Goal: Download file/media

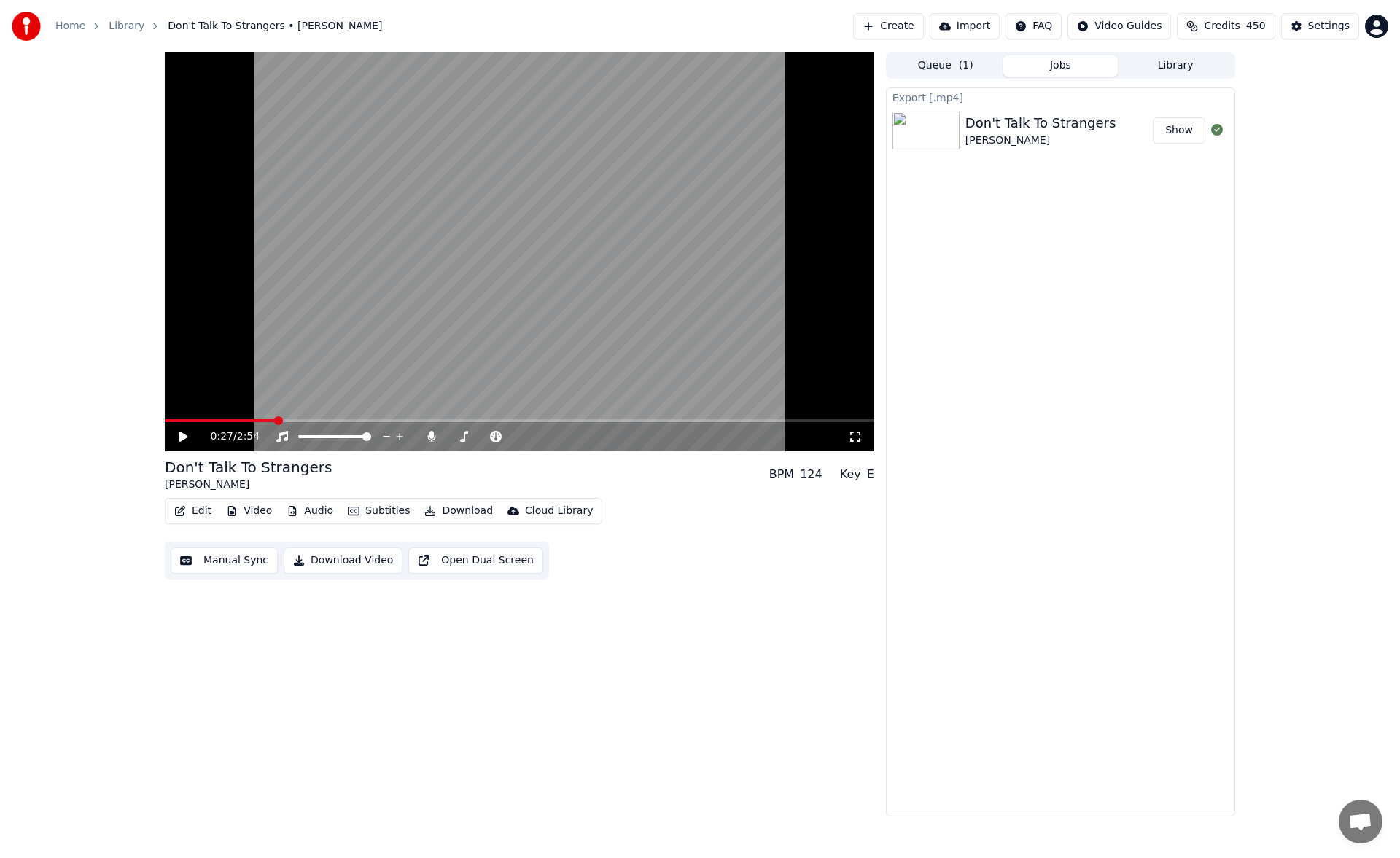
click at [2, 452] on div "0:27 / 2:54 Don't Talk To Strangers [PERSON_NAME] BPM 124 Key E Edit Video Audi…" at bounding box center [700, 434] width 1400 height 764
click at [178, 441] on icon at bounding box center [193, 437] width 35 height 12
click at [459, 438] on span at bounding box center [461, 437] width 9 height 9
click at [462, 439] on span at bounding box center [464, 437] width 9 height 9
click at [462, 437] on span at bounding box center [464, 437] width 9 height 9
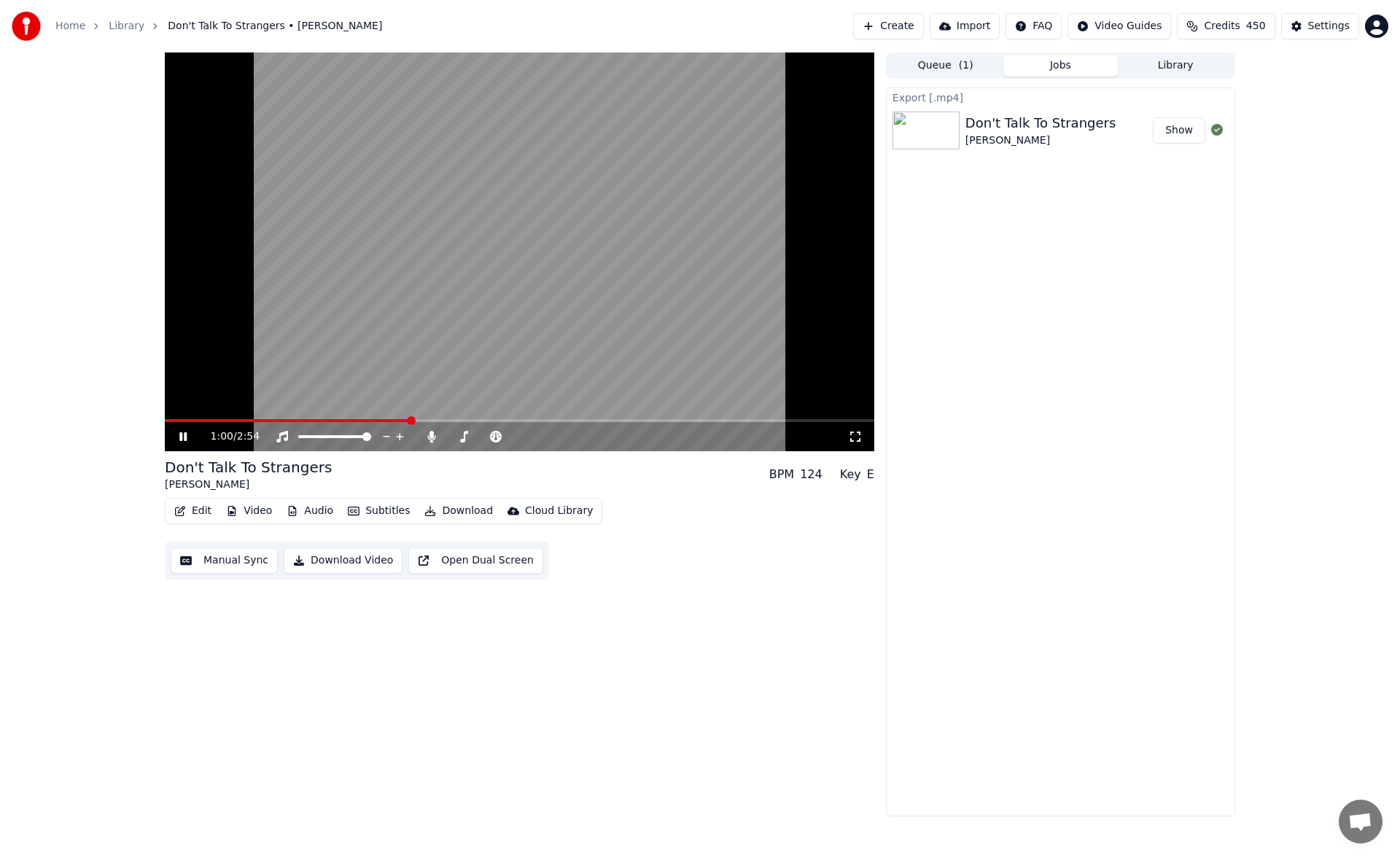
click at [179, 438] on icon at bounding box center [193, 437] width 35 height 12
click at [448, 508] on button "Download" at bounding box center [458, 511] width 80 height 21
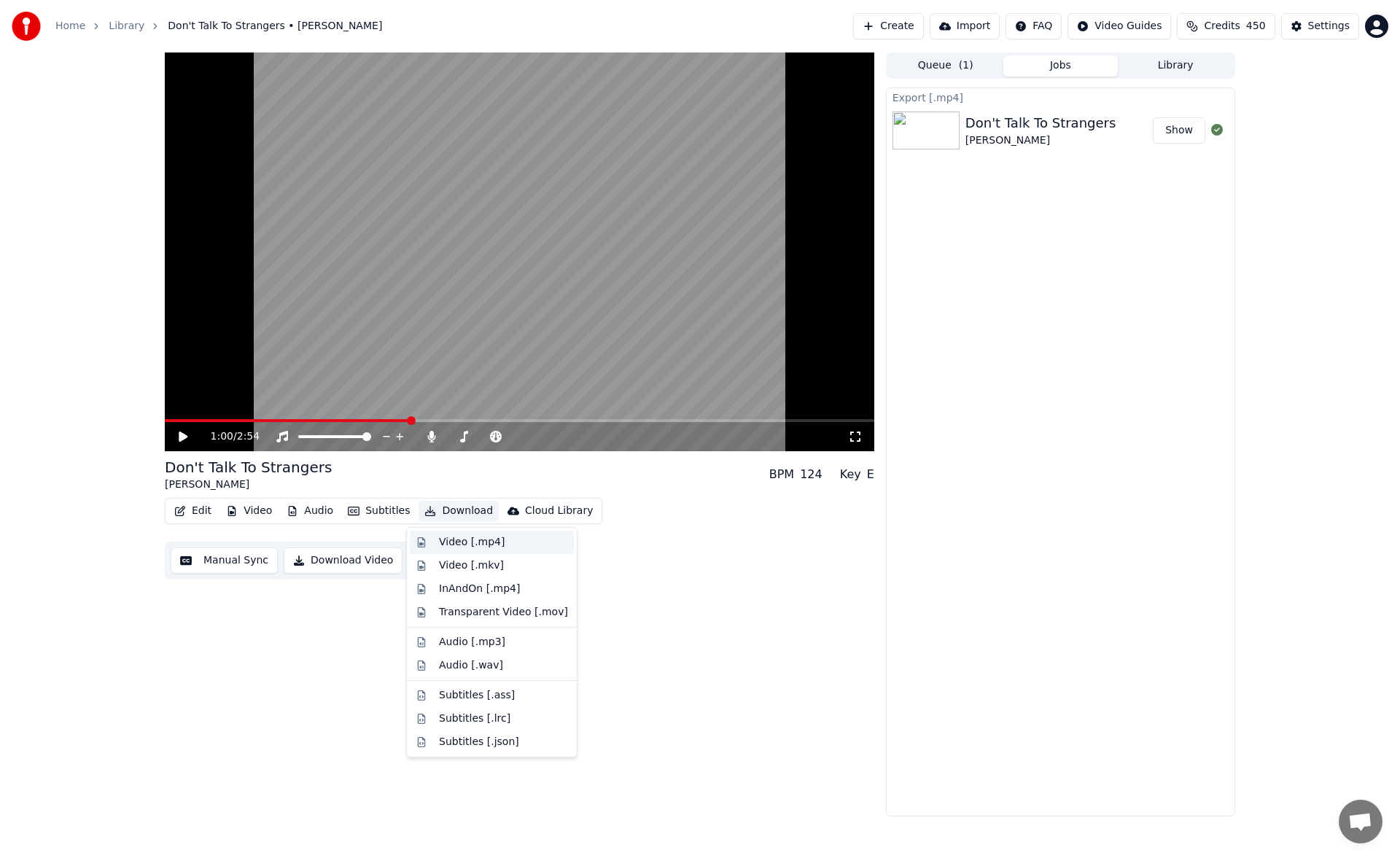
click at [480, 545] on div "Video [.mp4]" at bounding box center [472, 543] width 66 height 15
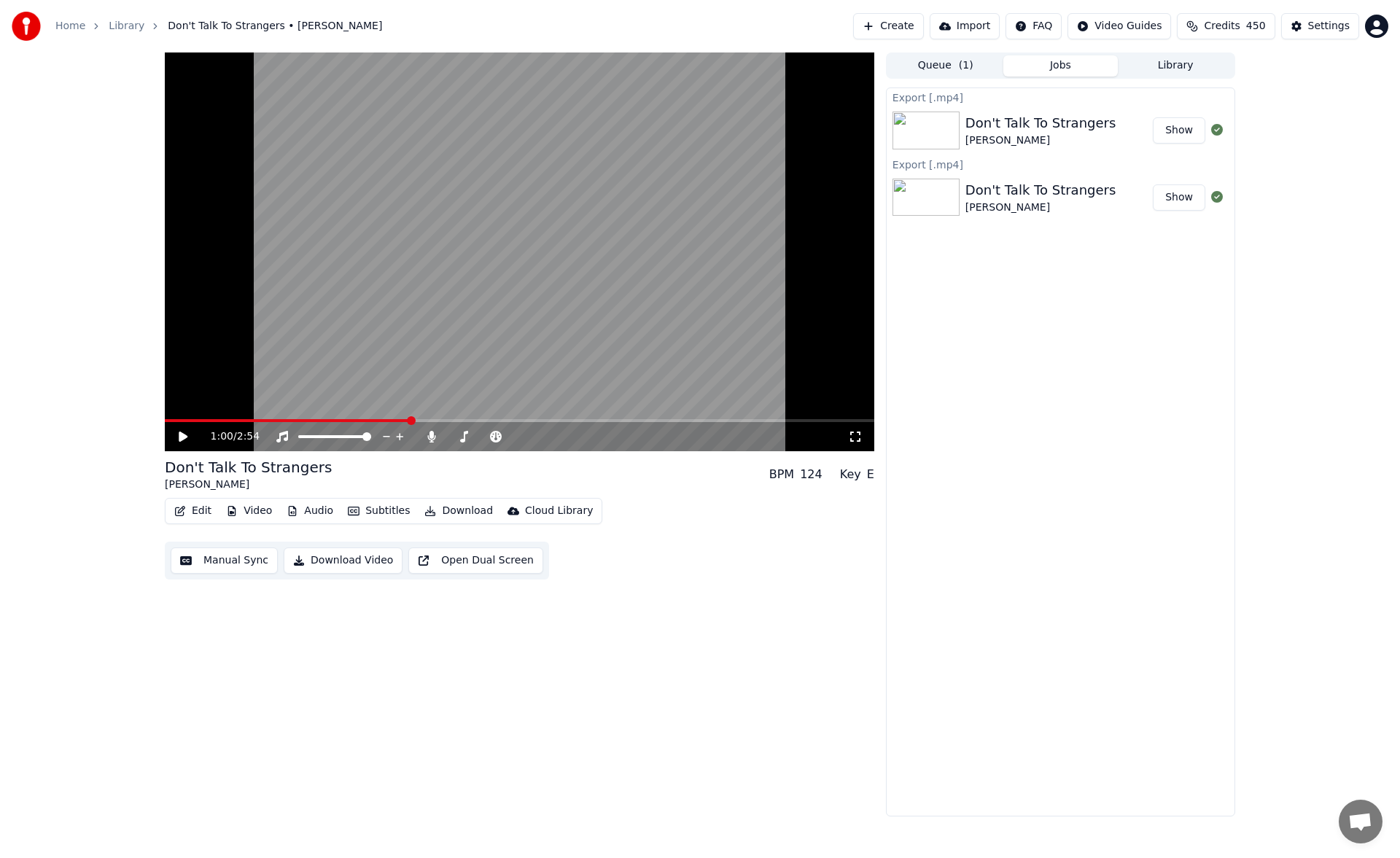
click at [30, 438] on div "1:00 / 2:54 Don't Talk To Strangers [PERSON_NAME] BPM 124 Key E Edit Video Audi…" at bounding box center [700, 434] width 1400 height 764
click at [177, 434] on icon at bounding box center [193, 437] width 35 height 12
click at [433, 433] on icon at bounding box center [431, 437] width 8 height 12
click at [433, 433] on icon at bounding box center [432, 437] width 15 height 12
click at [434, 438] on icon at bounding box center [431, 437] width 8 height 12
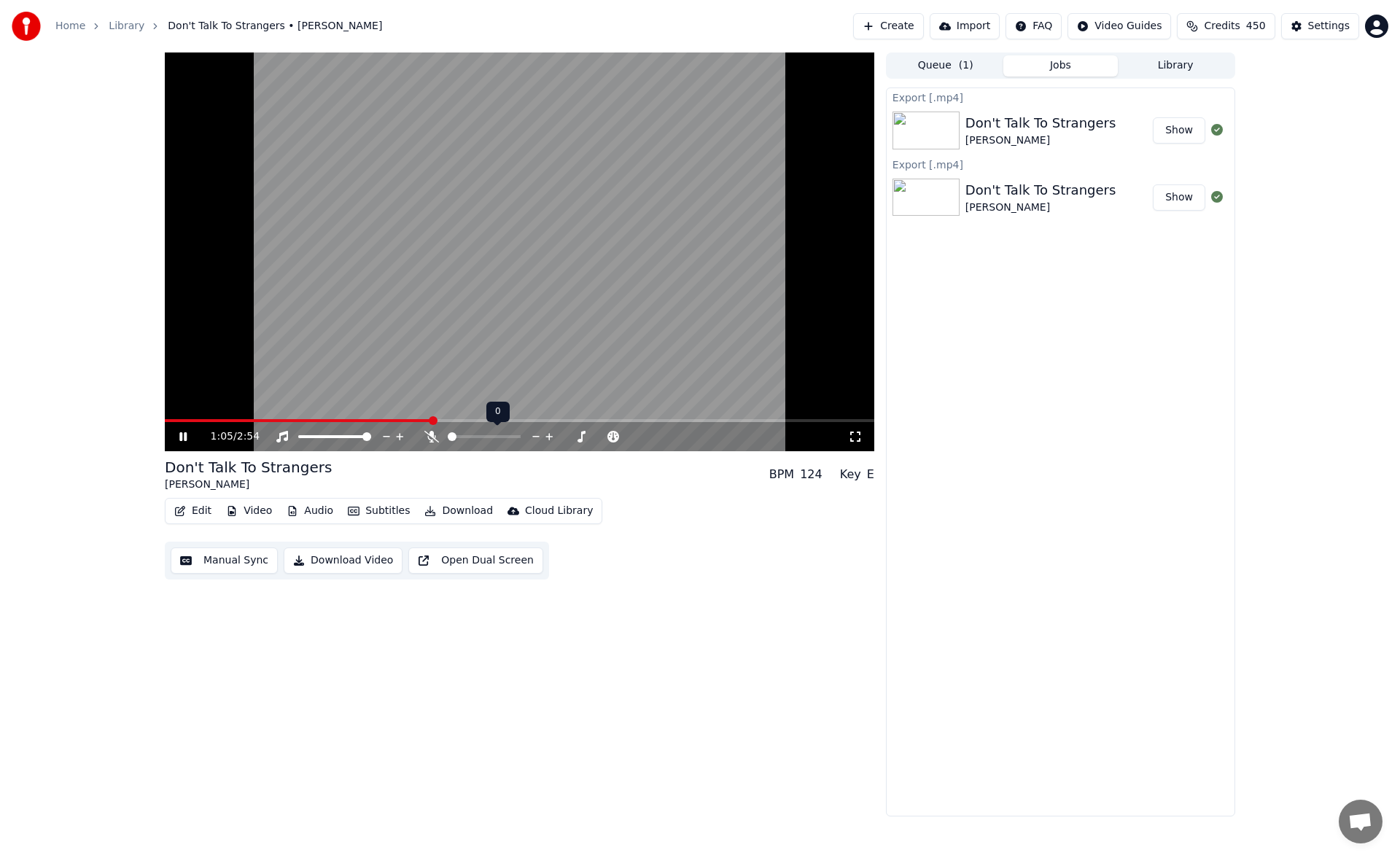
click at [434, 438] on icon at bounding box center [432, 437] width 15 height 12
click at [447, 434] on span at bounding box center [452, 437] width 9 height 9
click at [183, 437] on icon at bounding box center [193, 437] width 35 height 12
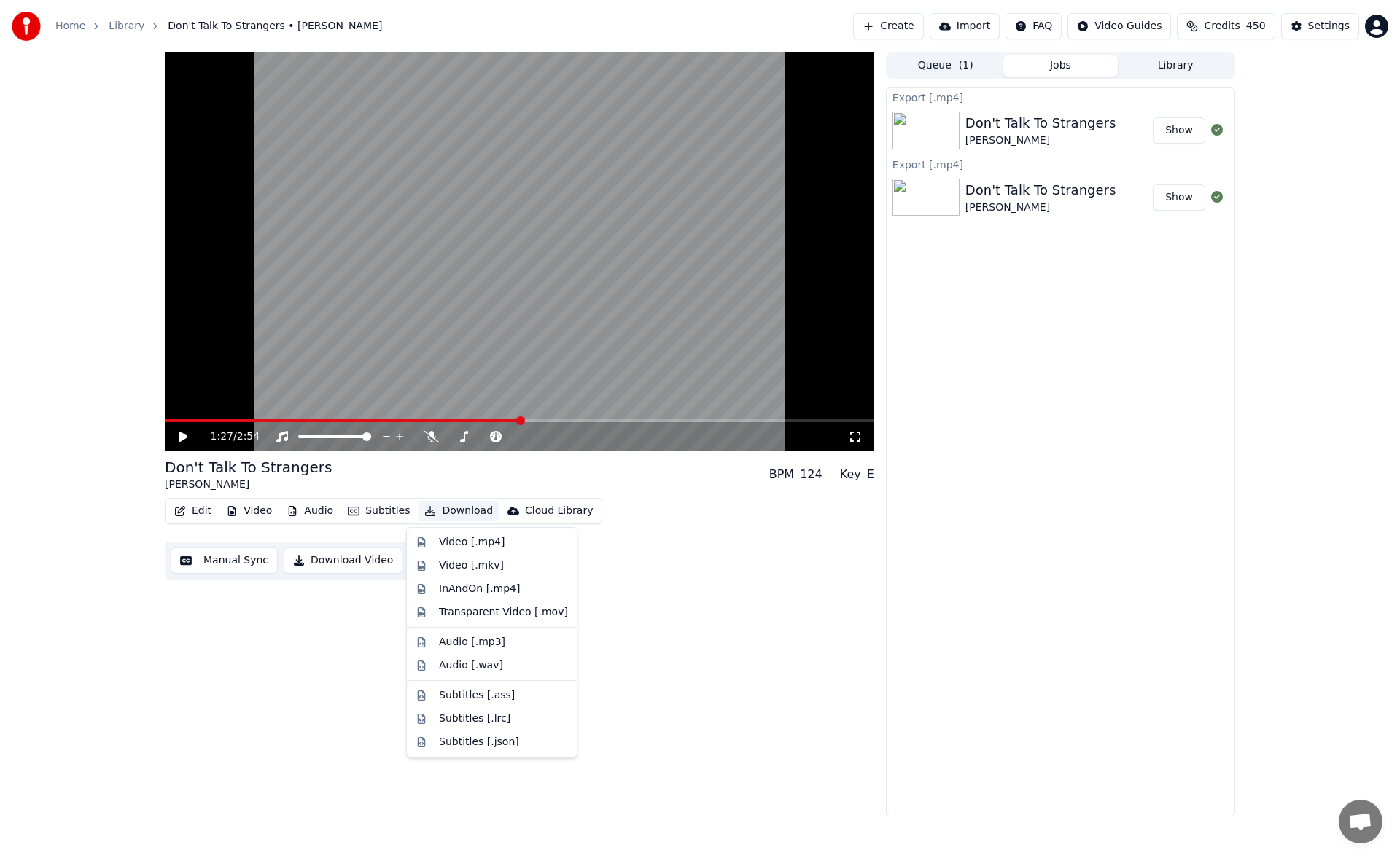
click at [454, 504] on button "Download" at bounding box center [458, 511] width 80 height 21
click at [484, 540] on div "Video [.mp4]" at bounding box center [472, 543] width 66 height 15
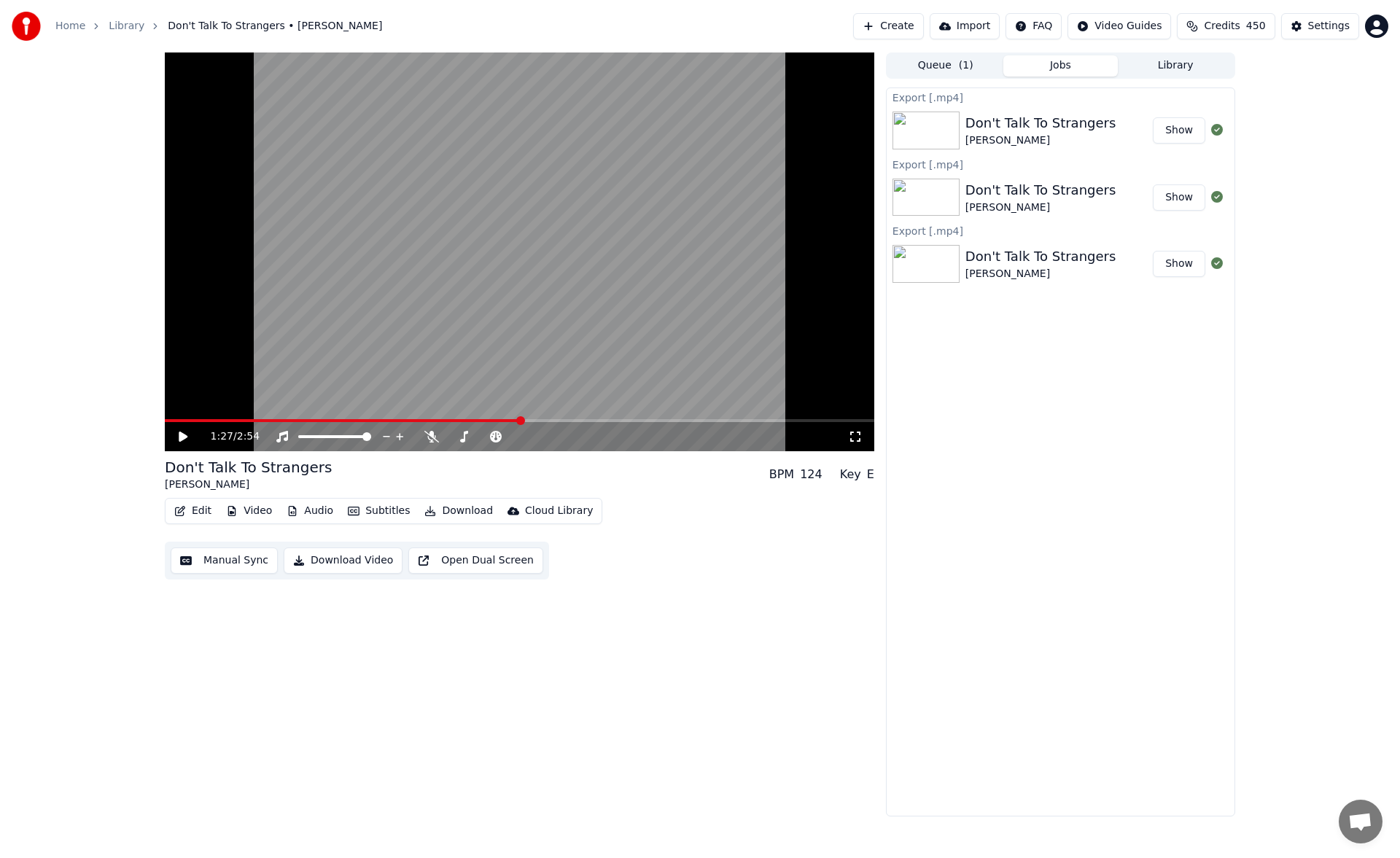
click at [1159, 67] on button "Library" at bounding box center [1175, 66] width 115 height 21
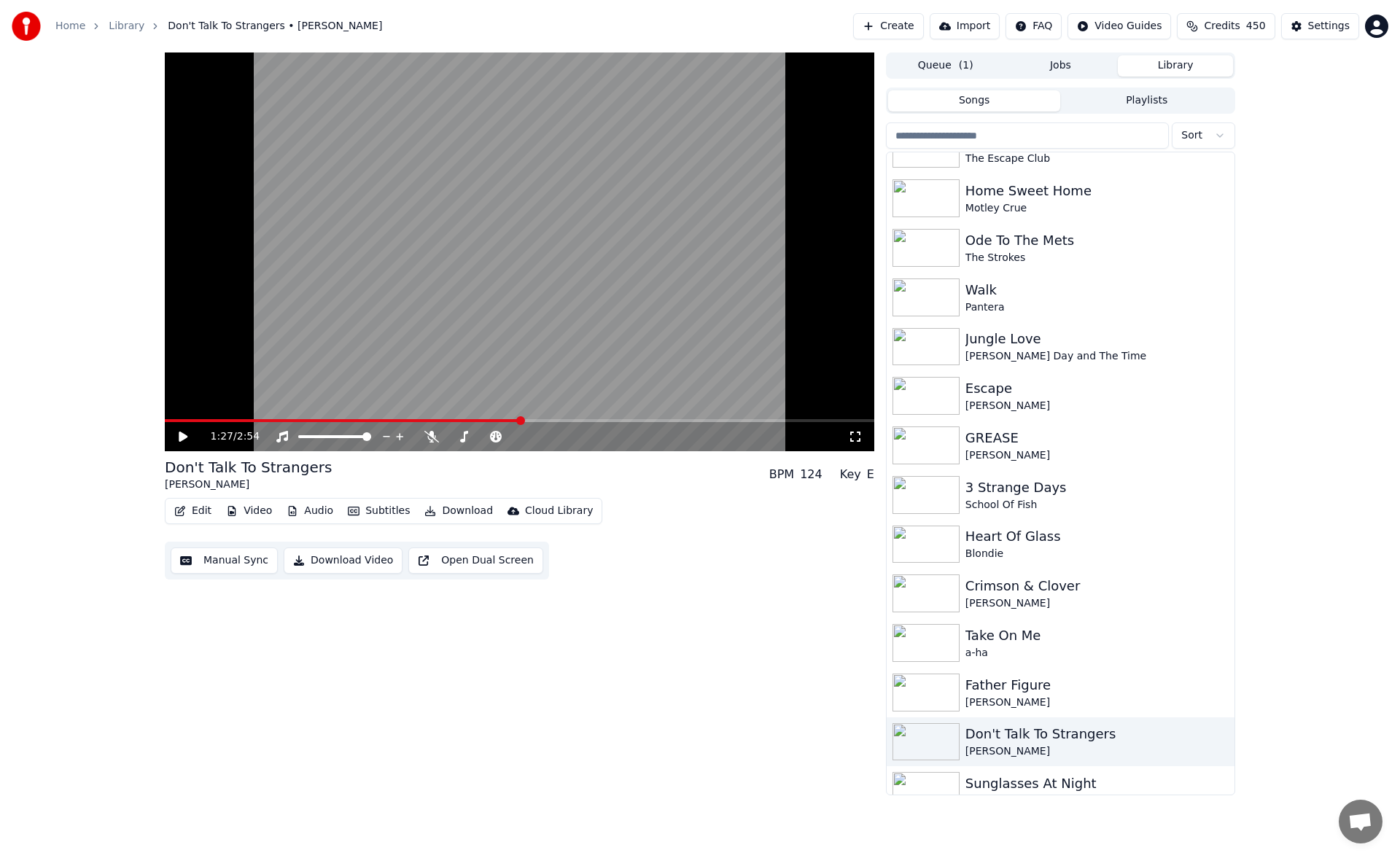
scroll to position [3706, 0]
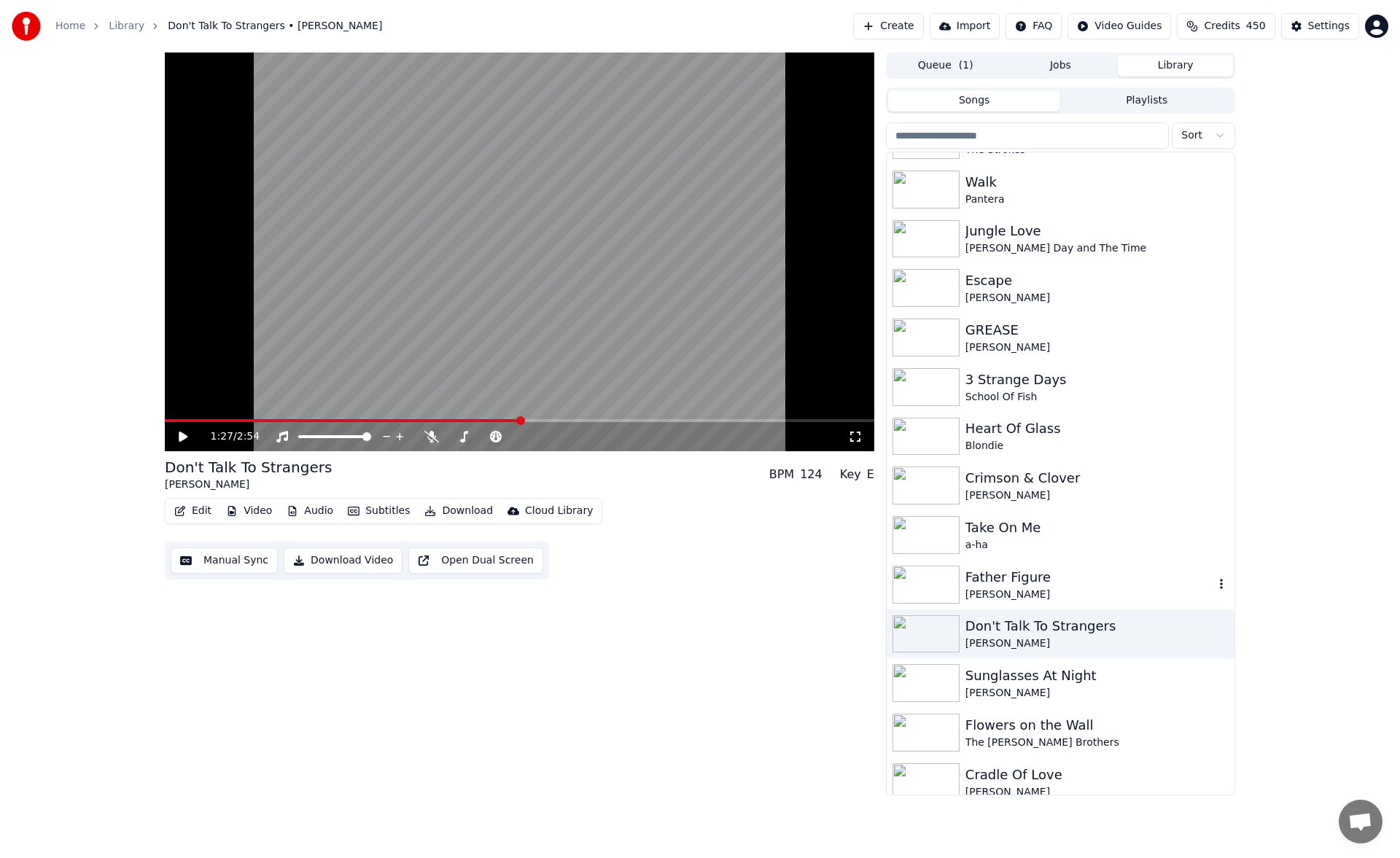
click at [1040, 581] on div "Father Figure" at bounding box center [1090, 577] width 248 height 21
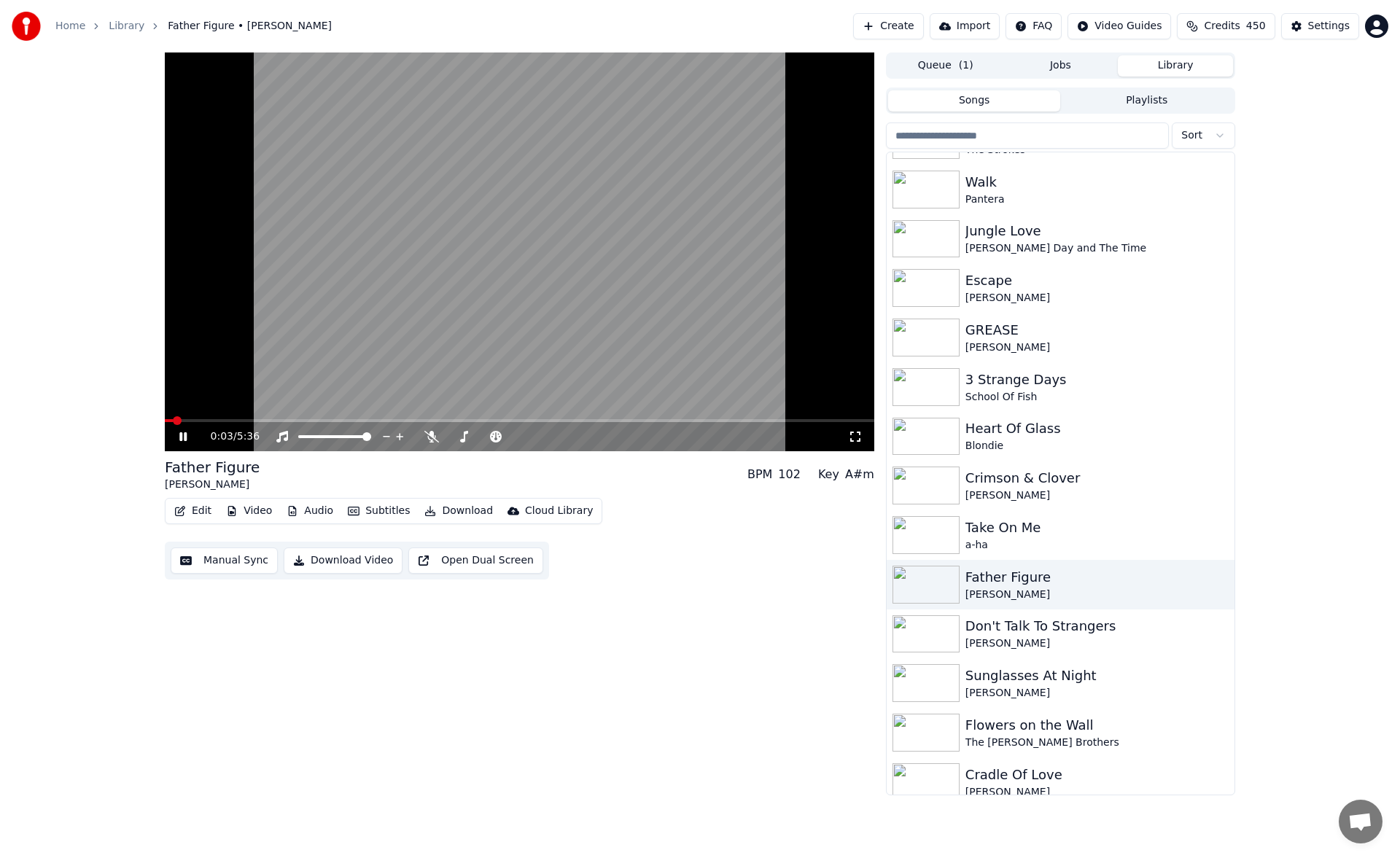
click at [272, 421] on span at bounding box center [519, 421] width 709 height 3
click at [183, 438] on icon at bounding box center [193, 437] width 35 height 12
click at [433, 439] on icon at bounding box center [432, 437] width 15 height 12
click at [183, 431] on icon at bounding box center [193, 437] width 35 height 12
click at [462, 434] on span at bounding box center [464, 437] width 9 height 9
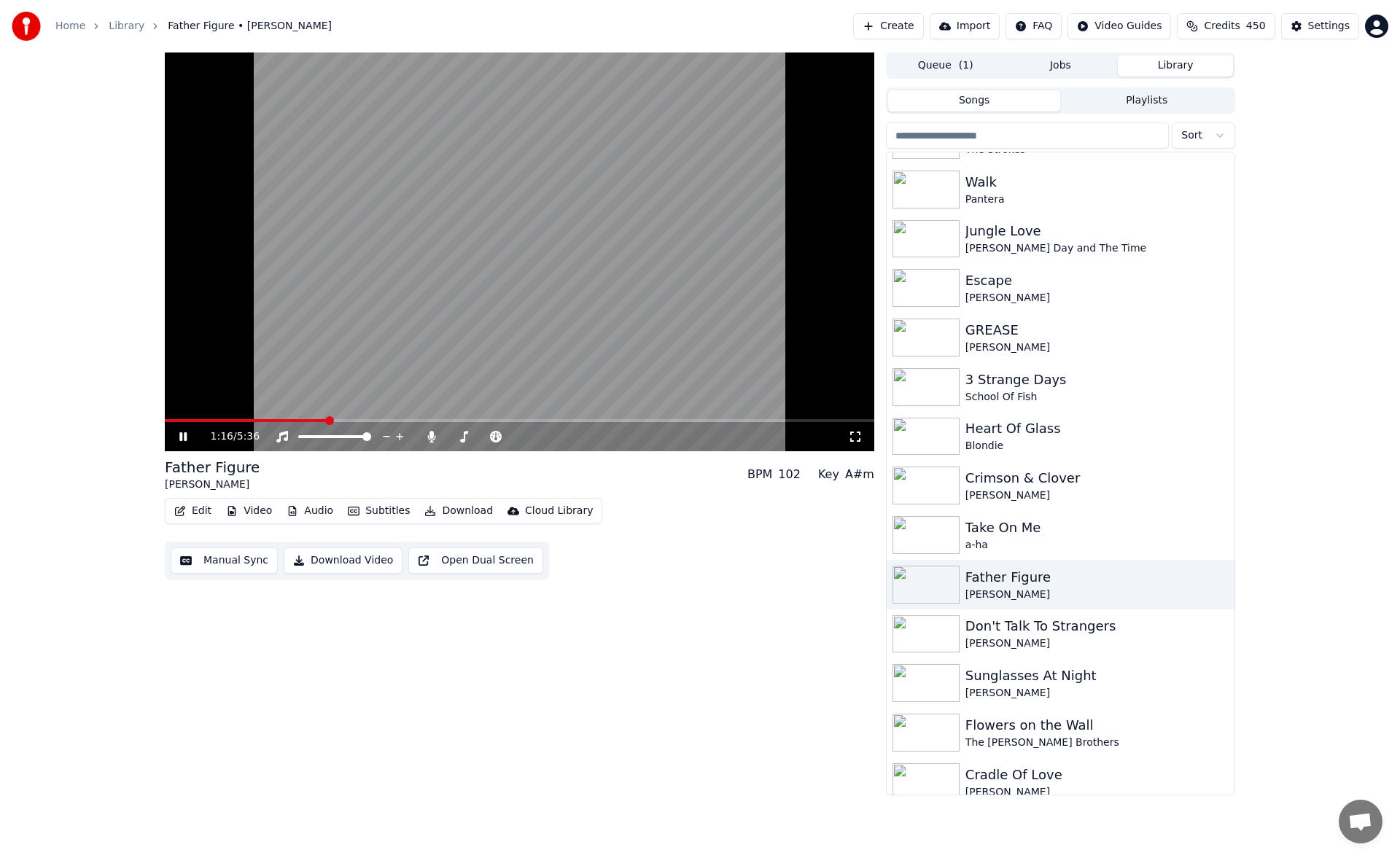
click at [180, 435] on icon at bounding box center [183, 437] width 7 height 9
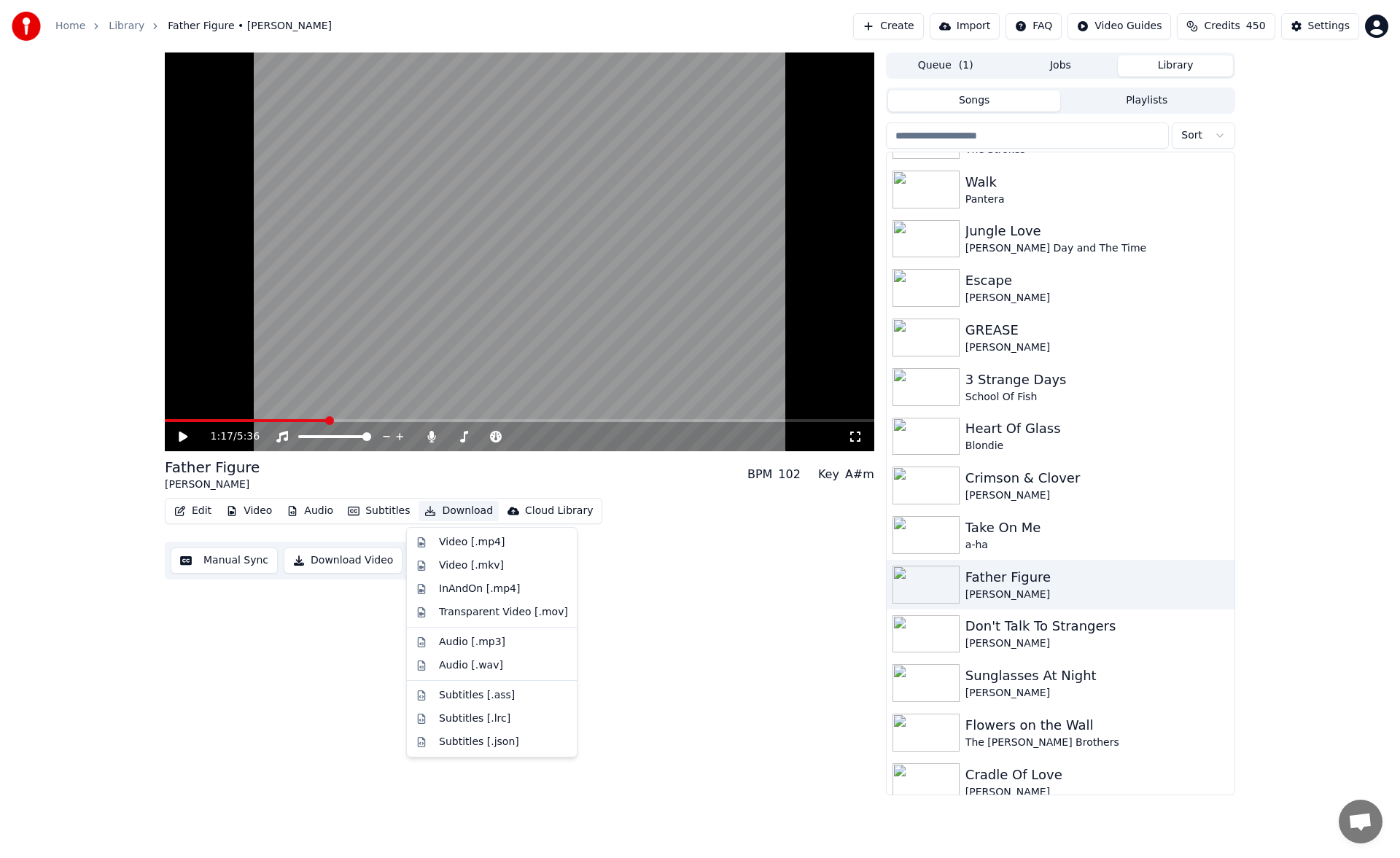
click at [448, 512] on button "Download" at bounding box center [458, 511] width 80 height 21
click at [459, 531] on div "Video [.mp4]" at bounding box center [491, 542] width 164 height 23
